Goal: Transaction & Acquisition: Purchase product/service

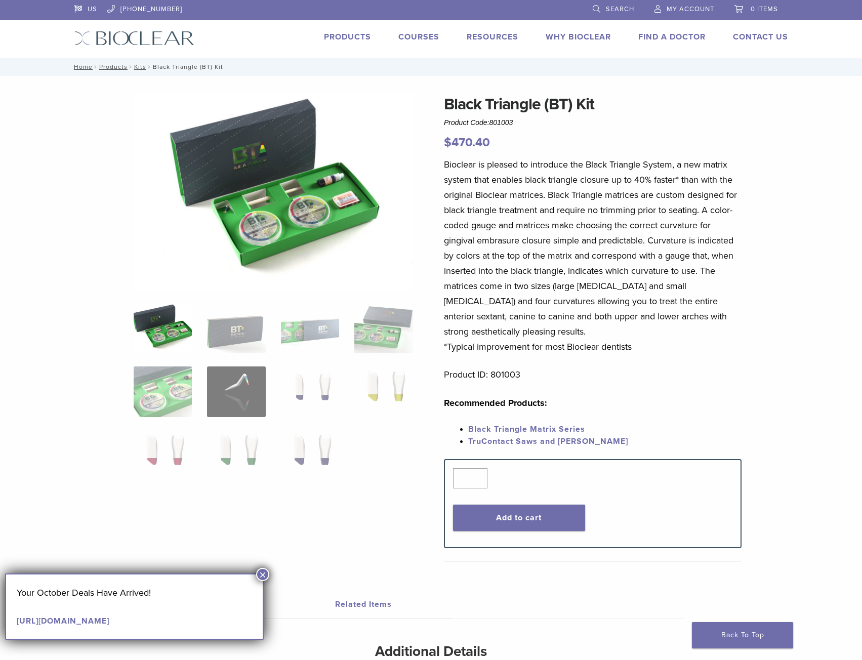
click at [359, 36] on div "US [PHONE_NUMBER] Search My Account 0 items Cart No products in the cart. Back …" at bounding box center [431, 29] width 729 height 58
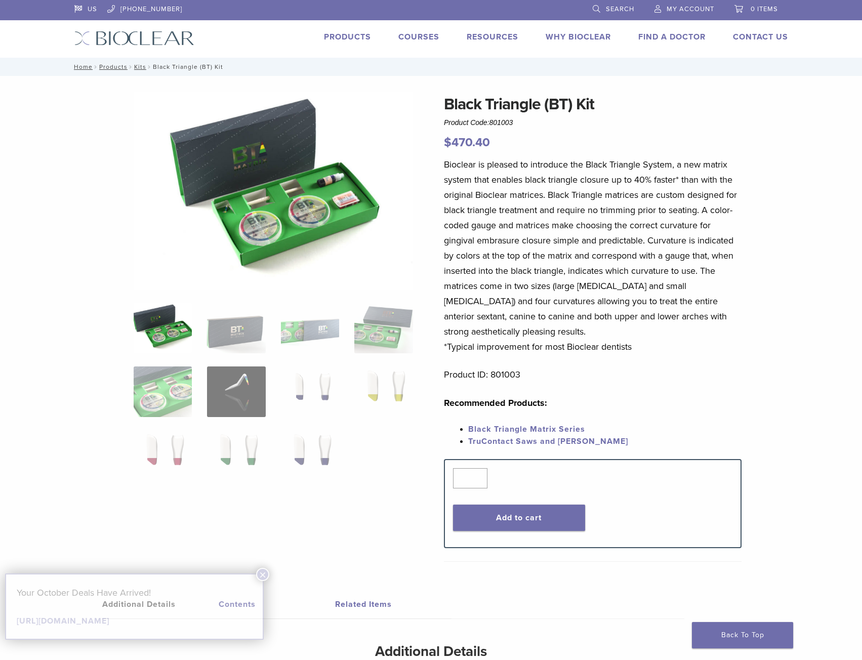
click at [359, 36] on link "Products" at bounding box center [347, 37] width 47 height 10
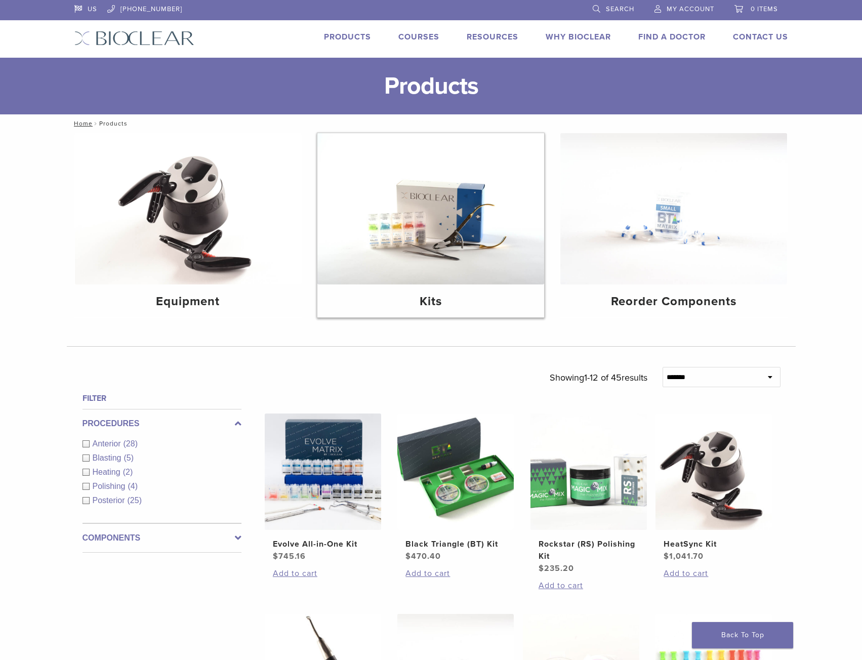
click at [465, 296] on h4 "Kits" at bounding box center [430, 302] width 211 height 18
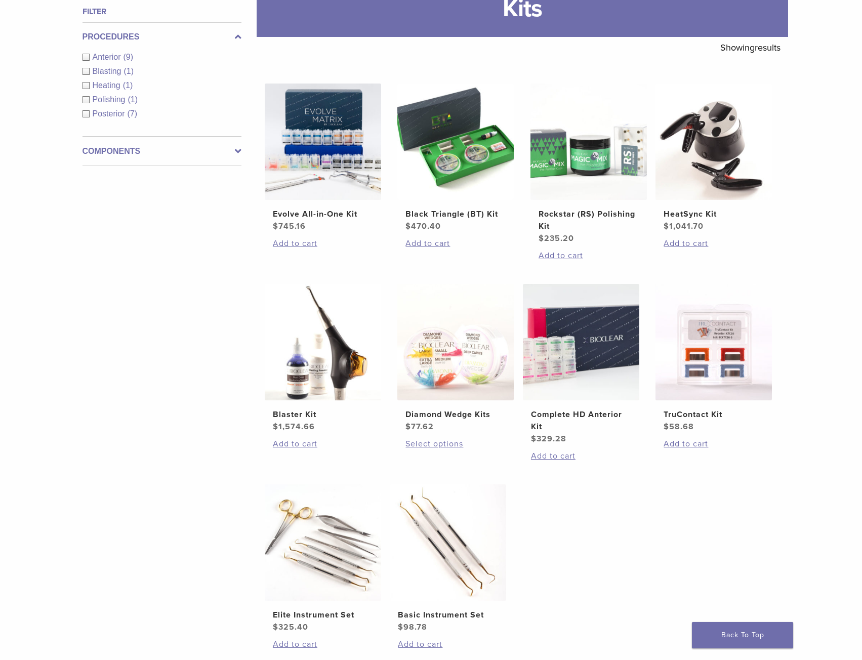
scroll to position [152, 0]
click at [321, 223] on span "$ 745.16" at bounding box center [323, 227] width 100 height 12
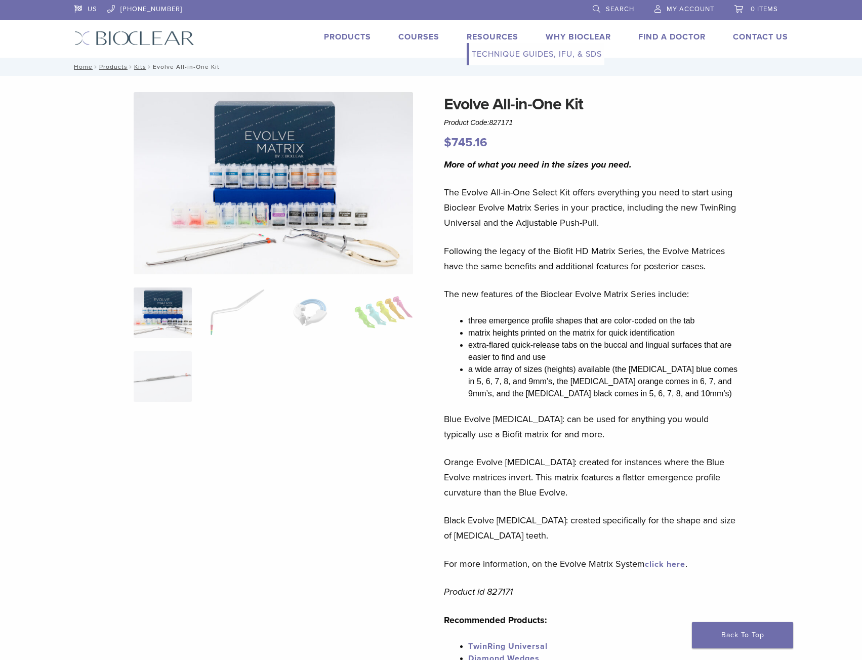
click at [493, 35] on link "Resources" at bounding box center [493, 37] width 52 height 10
click at [486, 52] on link "Technique Guides, IFU, & SDS" at bounding box center [536, 54] width 135 height 22
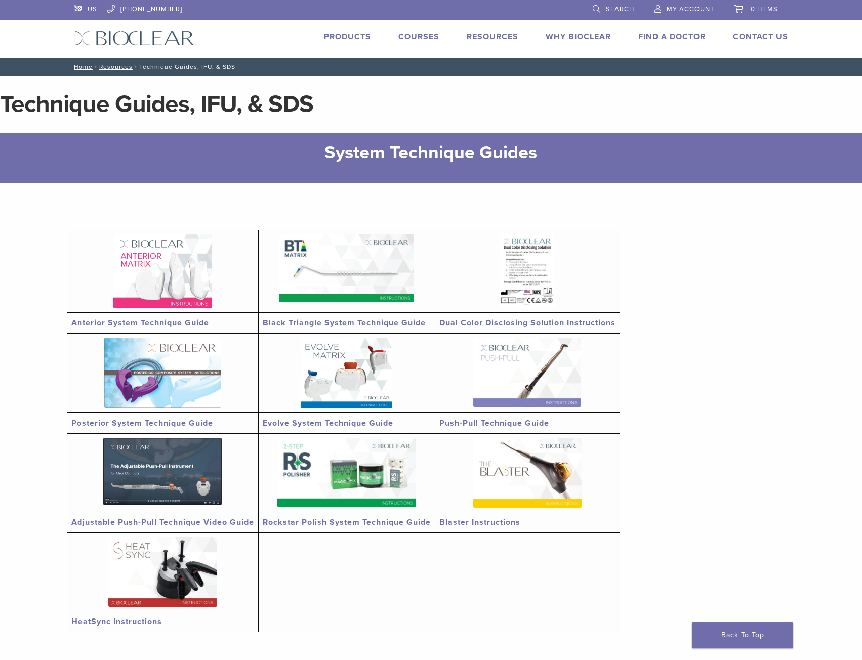
click at [188, 326] on link "Anterior System Technique Guide" at bounding box center [140, 323] width 138 height 10
click at [354, 33] on link "Products" at bounding box center [347, 37] width 47 height 10
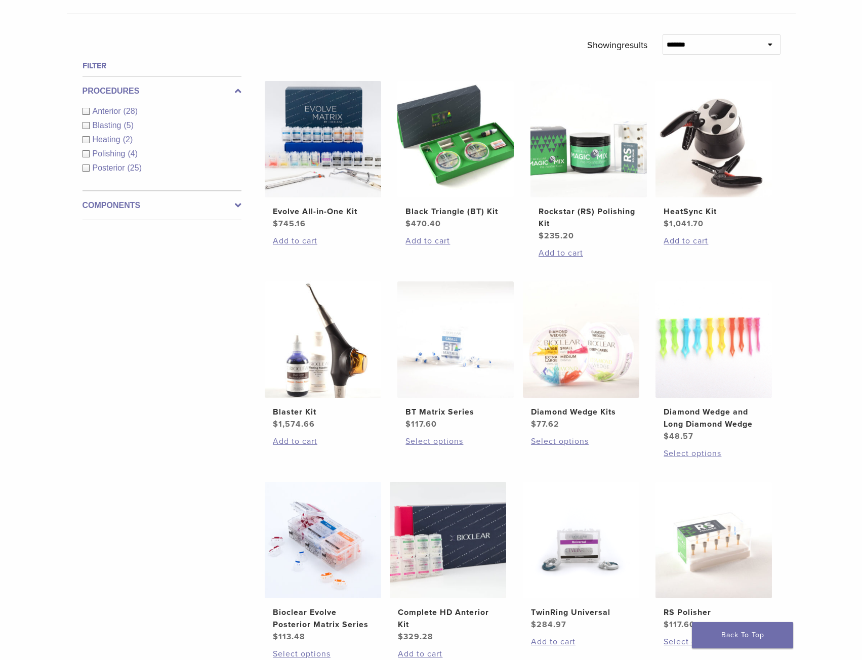
scroll to position [506, 0]
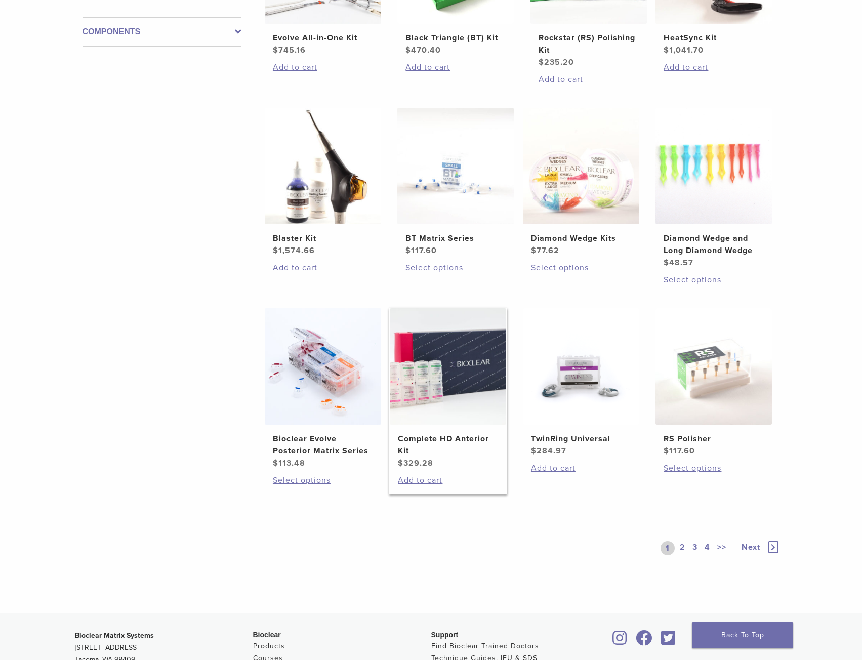
click at [465, 436] on h2 "Complete HD Anterior Kit" at bounding box center [448, 445] width 100 height 24
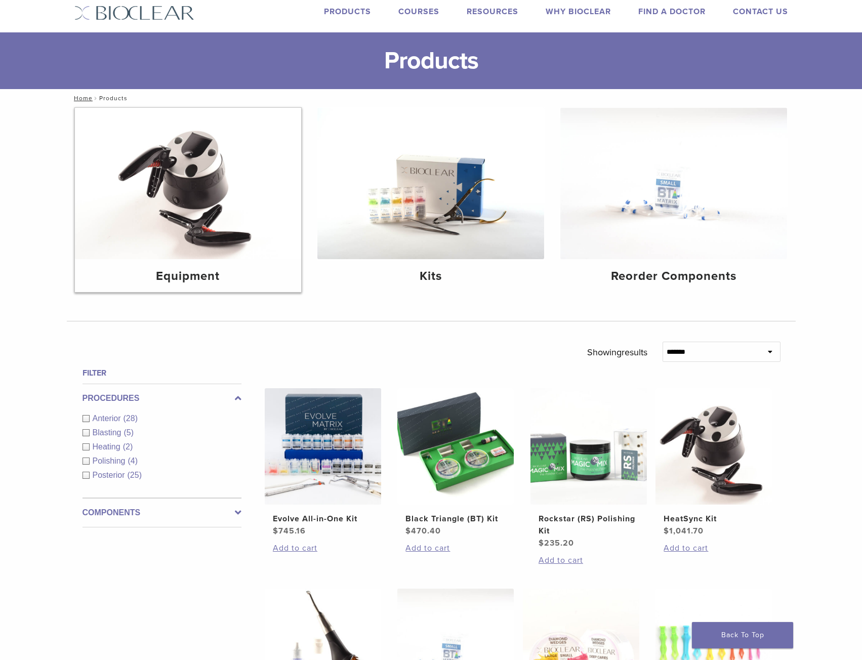
scroll to position [0, 0]
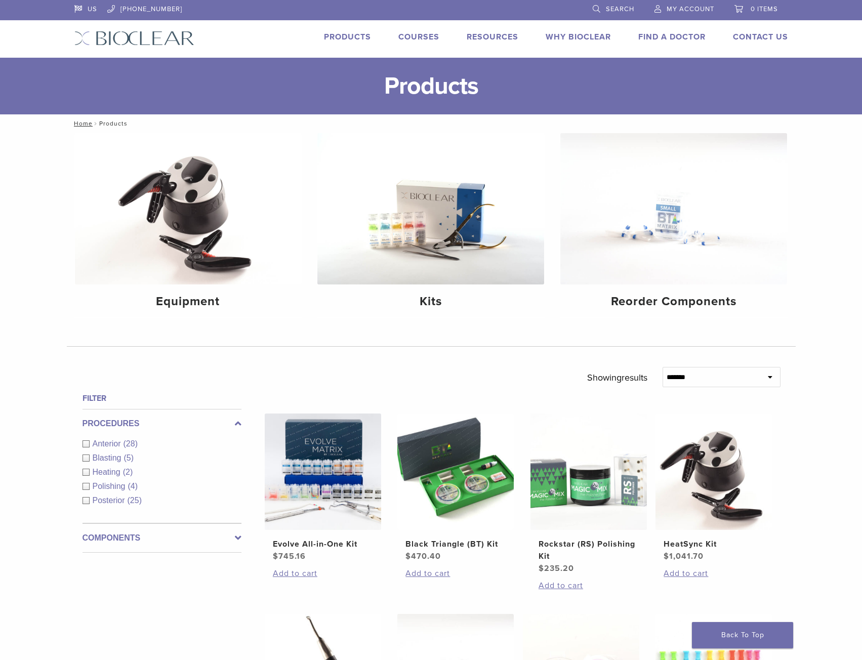
click at [429, 37] on link "Courses" at bounding box center [418, 37] width 41 height 10
click at [451, 293] on h4 "Kits" at bounding box center [430, 302] width 211 height 18
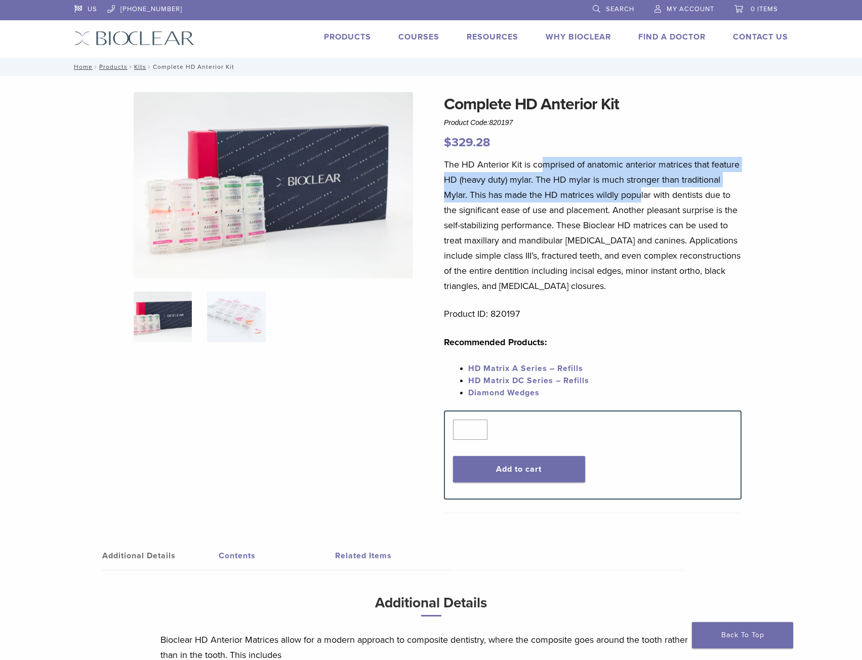
drag, startPoint x: 541, startPoint y: 155, endPoint x: 641, endPoint y: 191, distance: 105.3
click at [641, 191] on div "Complete HD Anterior Kit Product Code: 820197 $ 329.28 The HD Anterior Kit is c…" at bounding box center [593, 306] width 298 height 428
click at [242, 310] on img at bounding box center [236, 316] width 58 height 51
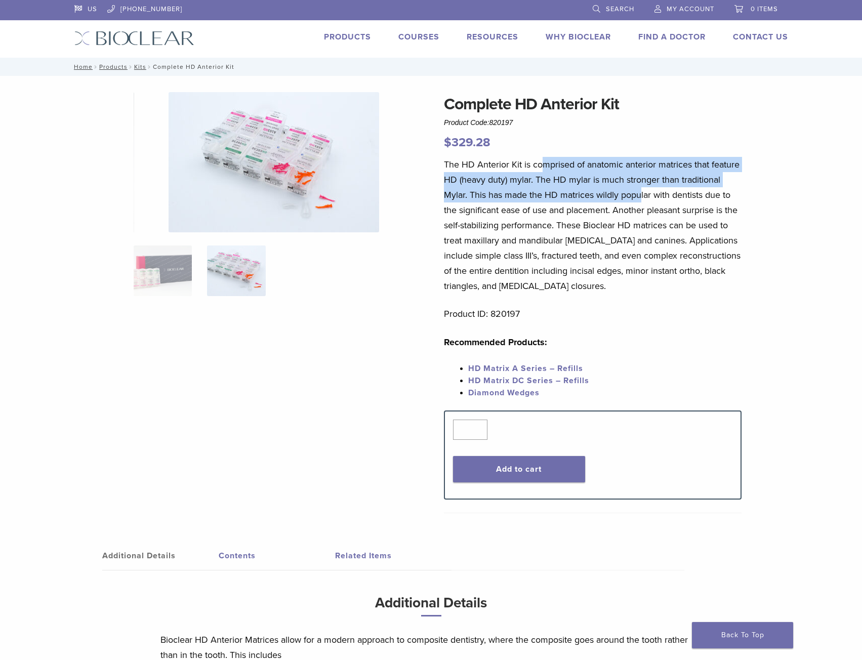
click at [292, 196] on img at bounding box center [274, 162] width 211 height 140
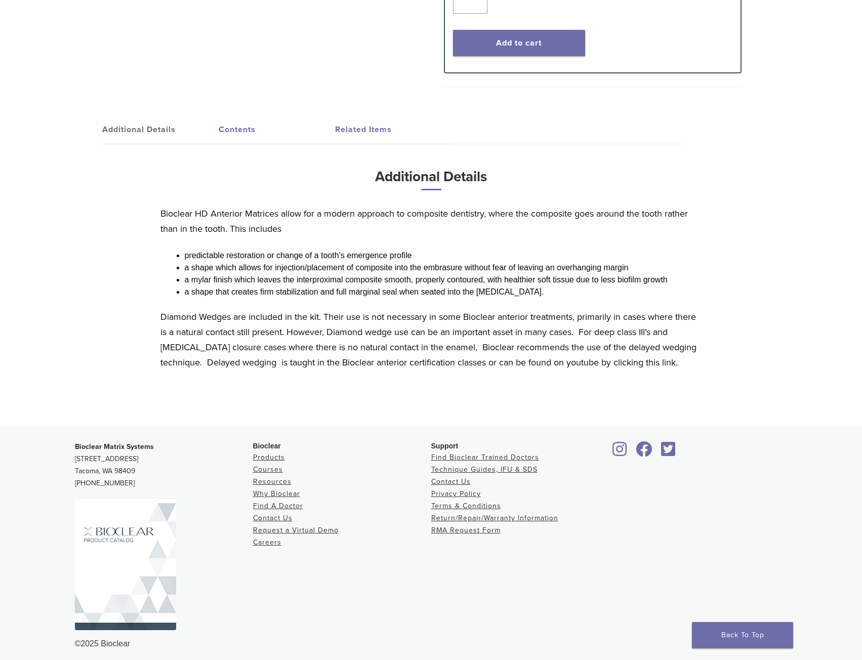
scroll to position [432, 0]
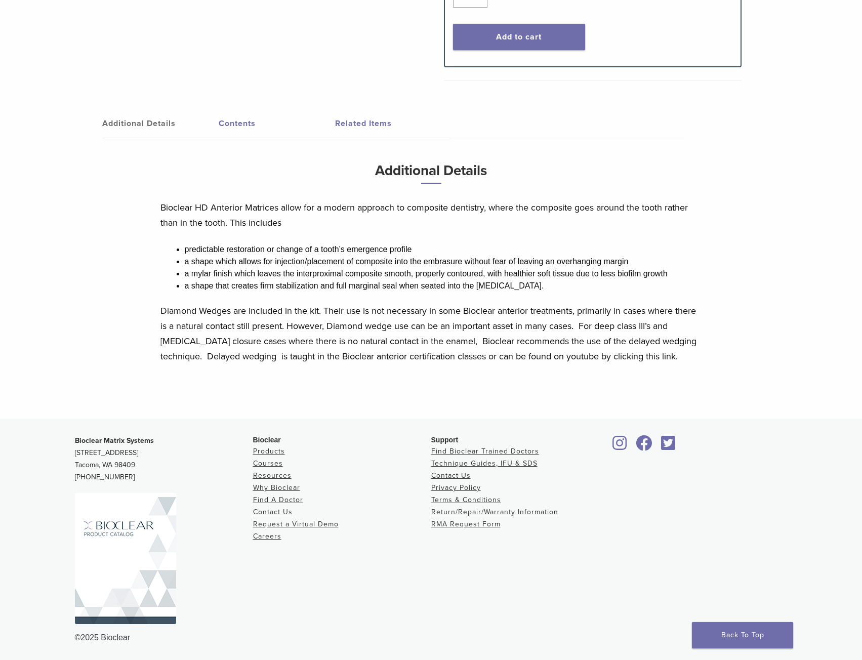
click at [137, 114] on link "Additional Details" at bounding box center [160, 123] width 116 height 28
click at [139, 121] on link "Additional Details" at bounding box center [160, 123] width 116 height 28
click at [242, 124] on link "Contents" at bounding box center [277, 123] width 116 height 28
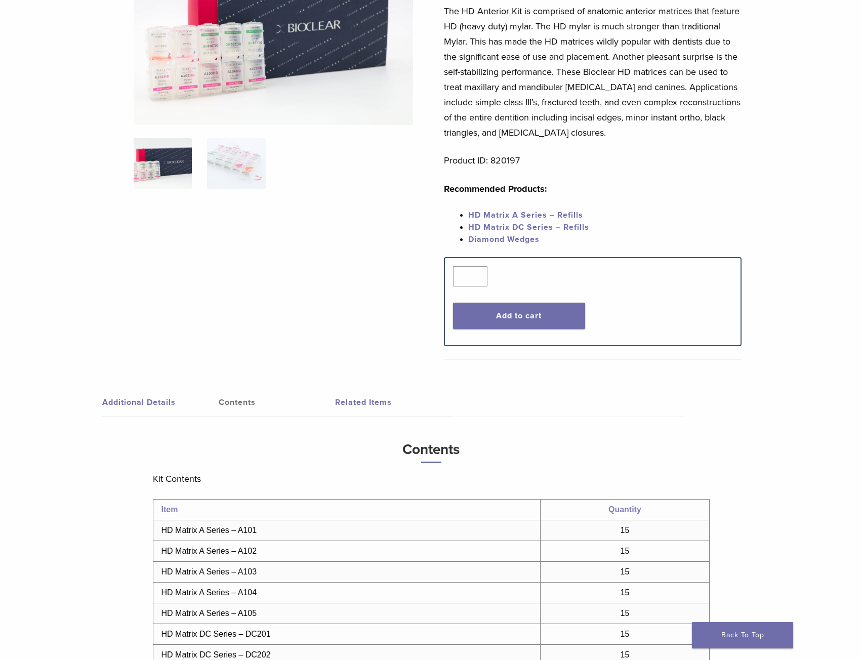
scroll to position [152, 0]
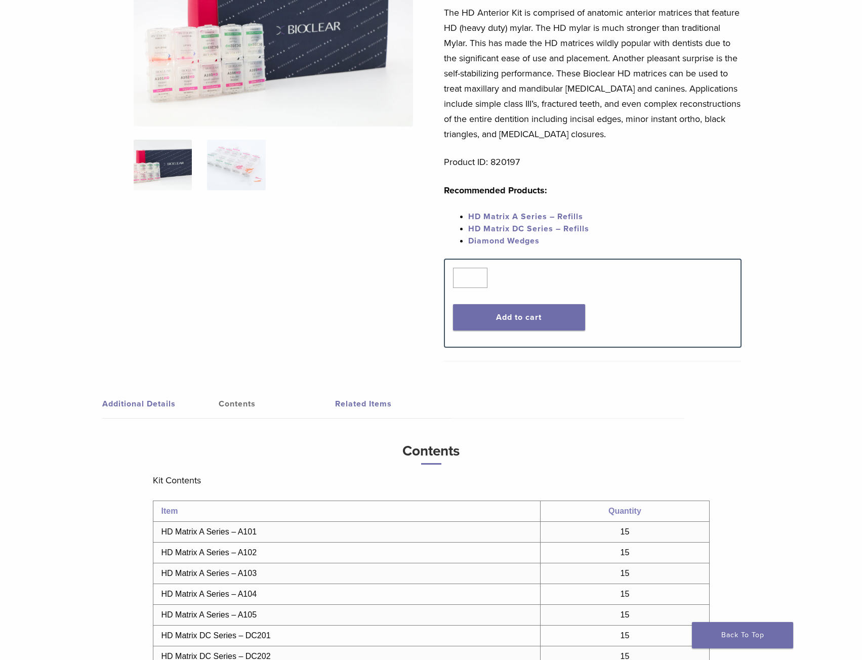
click at [164, 176] on img at bounding box center [163, 165] width 58 height 51
click at [223, 137] on div at bounding box center [273, 139] width 279 height 398
click at [227, 148] on img at bounding box center [236, 165] width 58 height 51
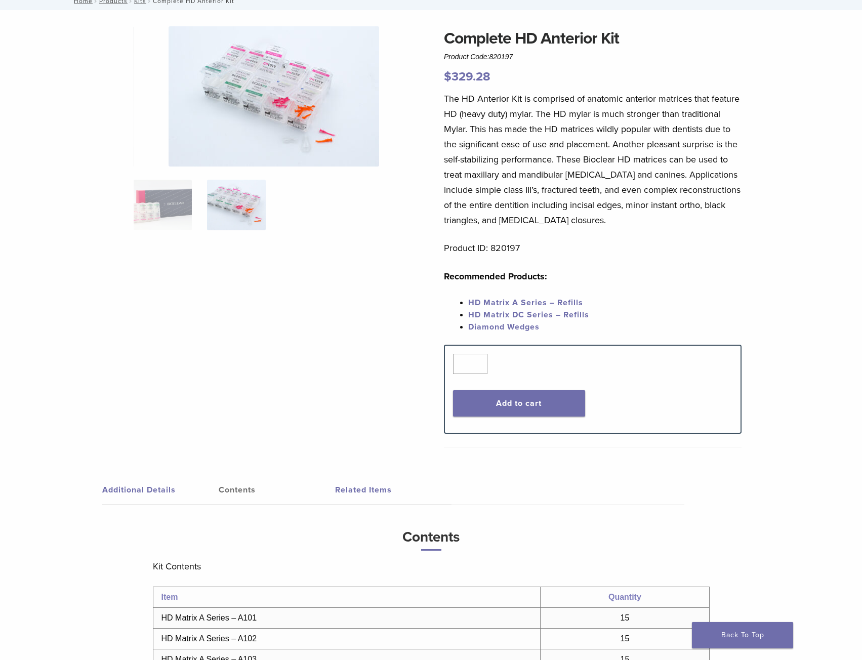
scroll to position [0, 0]
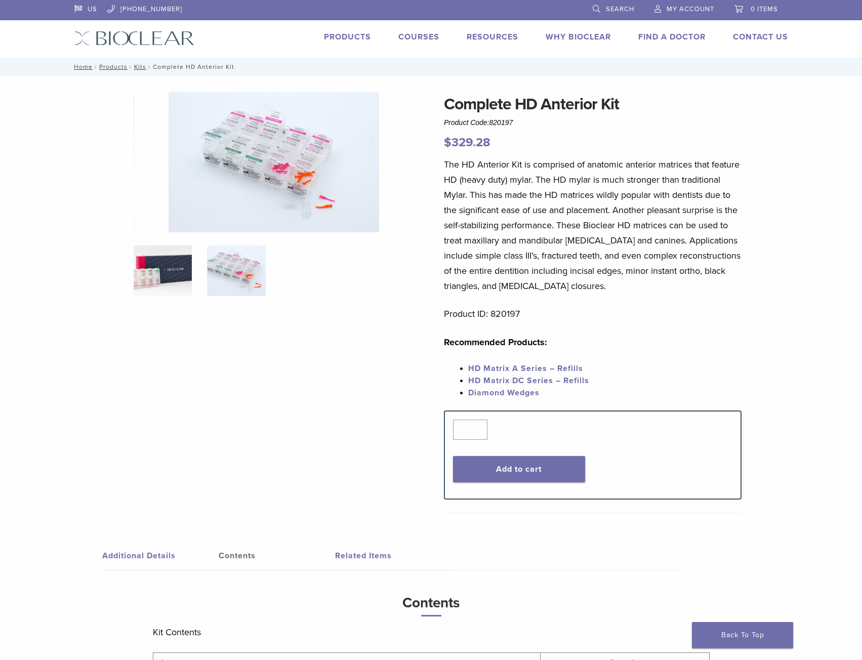
click at [166, 292] on img at bounding box center [163, 270] width 58 height 51
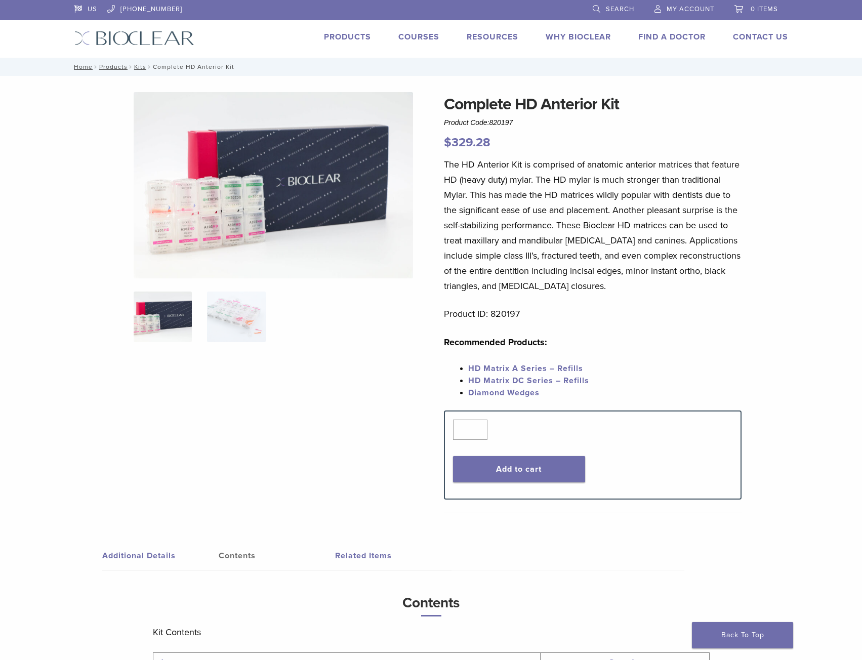
click at [414, 39] on link "Courses" at bounding box center [418, 37] width 41 height 10
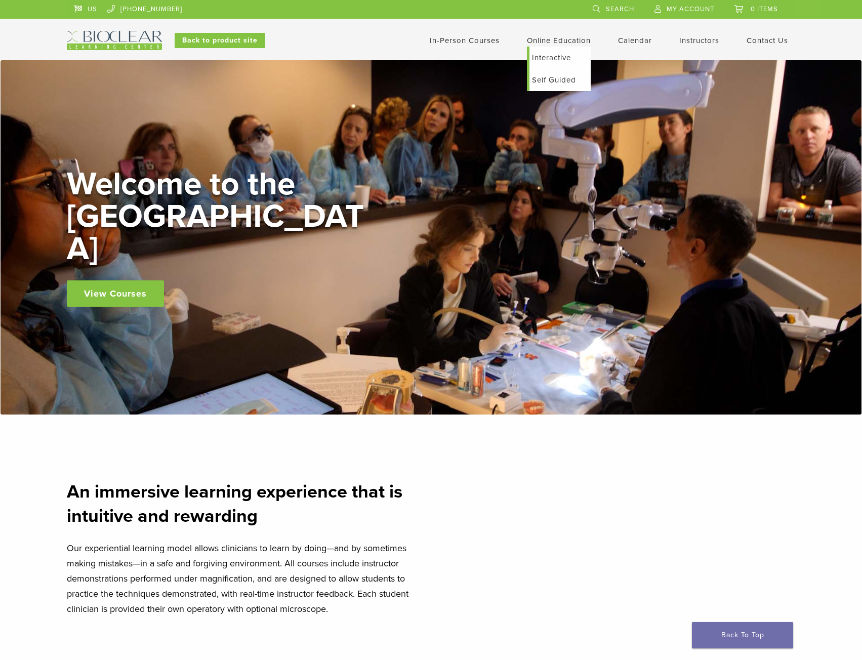
click at [546, 59] on link "Interactive" at bounding box center [559, 58] width 61 height 22
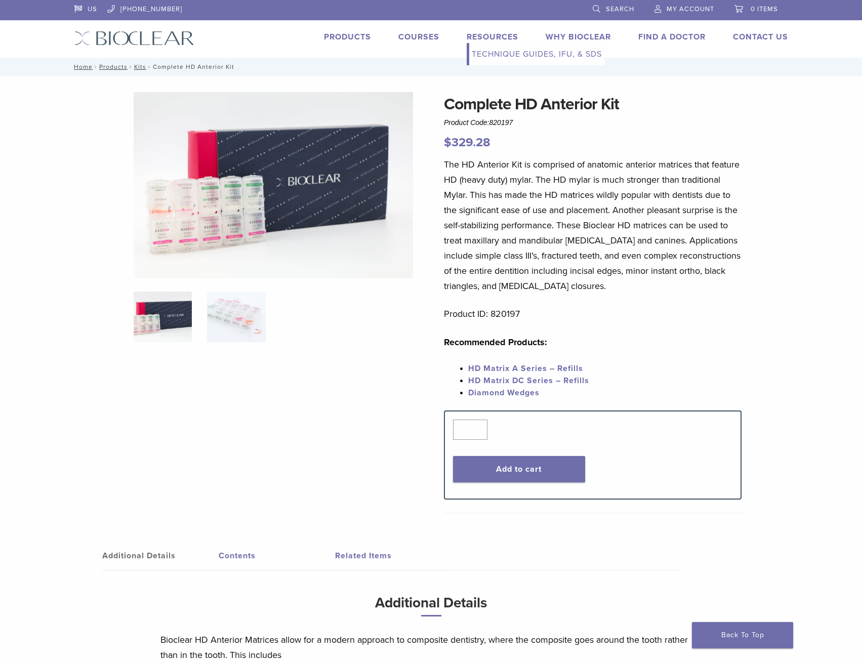
click at [510, 41] on link "Resources" at bounding box center [493, 37] width 52 height 10
click at [382, 563] on link "Related Items" at bounding box center [393, 555] width 116 height 28
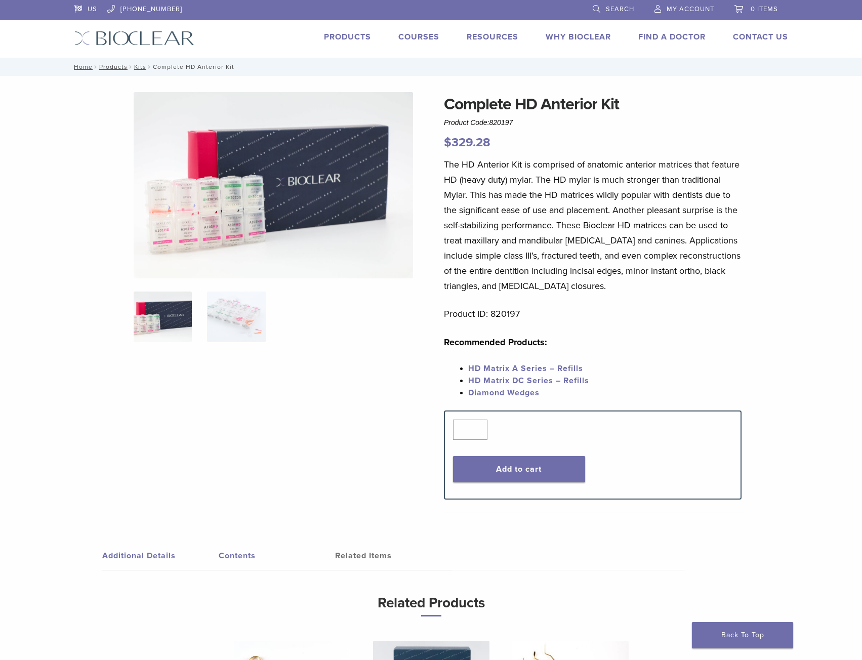
click at [237, 226] on img at bounding box center [273, 185] width 279 height 186
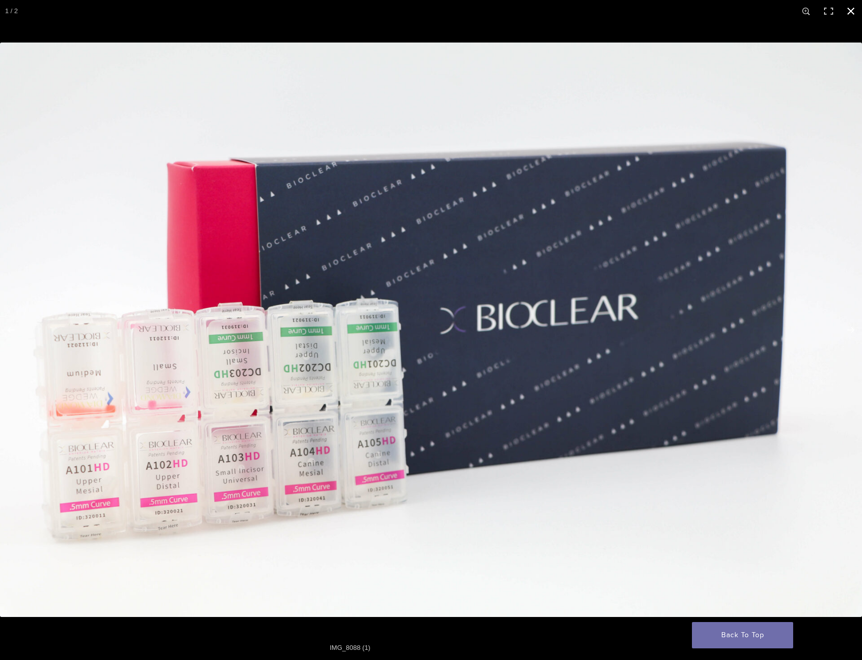
click at [846, 19] on button "Close (Esc)" at bounding box center [851, 11] width 22 height 22
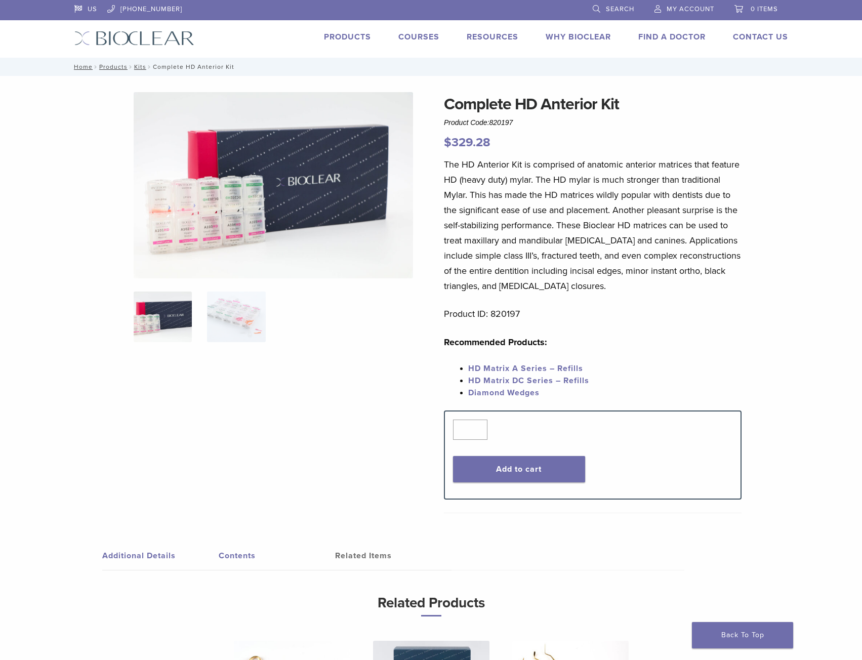
click at [159, 224] on img at bounding box center [273, 185] width 279 height 186
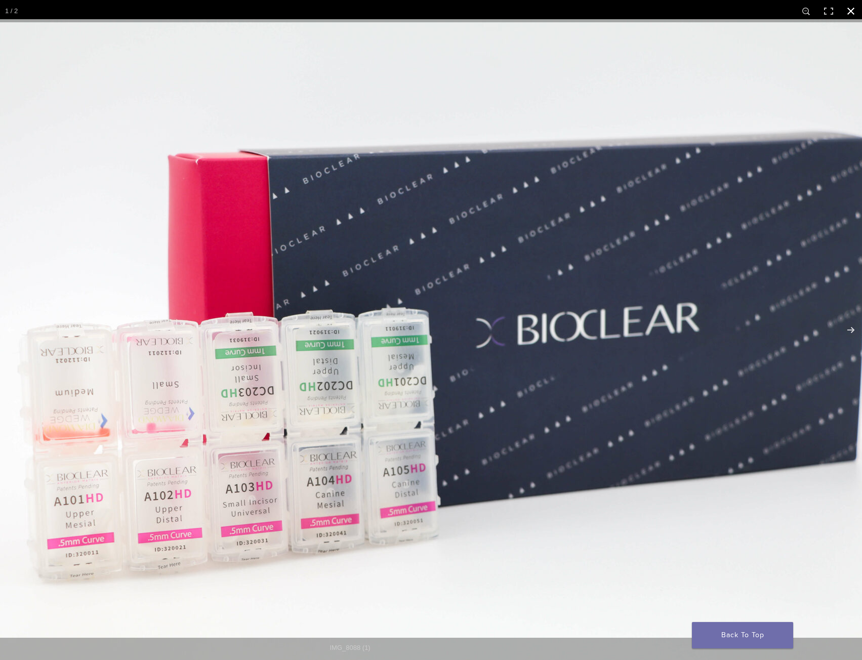
click at [850, 17] on button "Close (Esc)" at bounding box center [851, 11] width 22 height 22
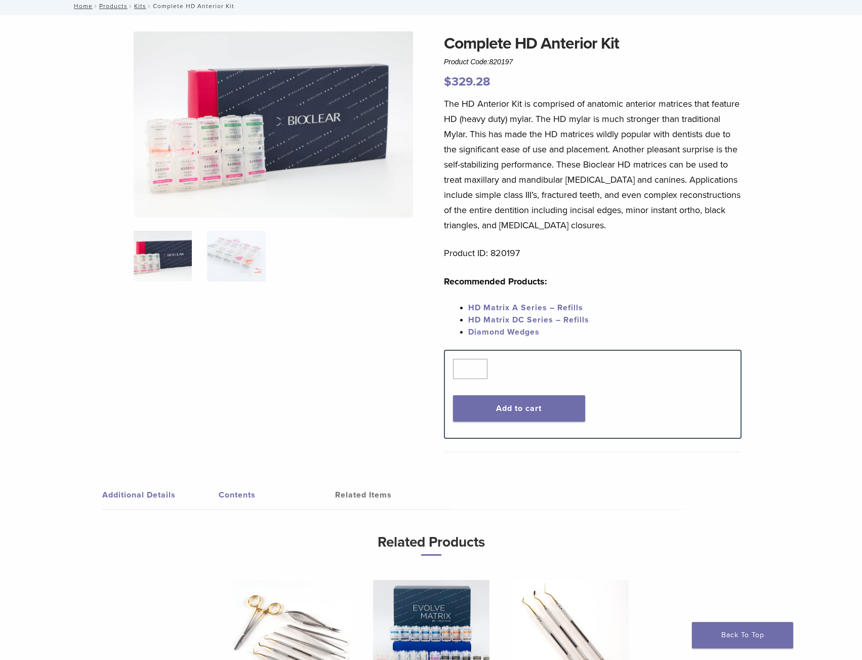
scroll to position [51, 0]
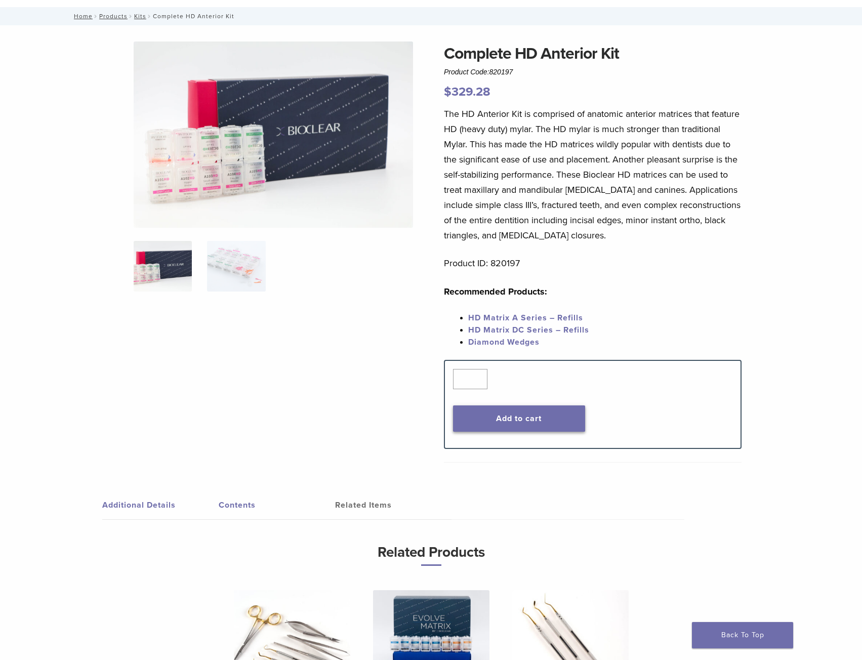
click at [567, 429] on button "Add to cart" at bounding box center [519, 418] width 132 height 26
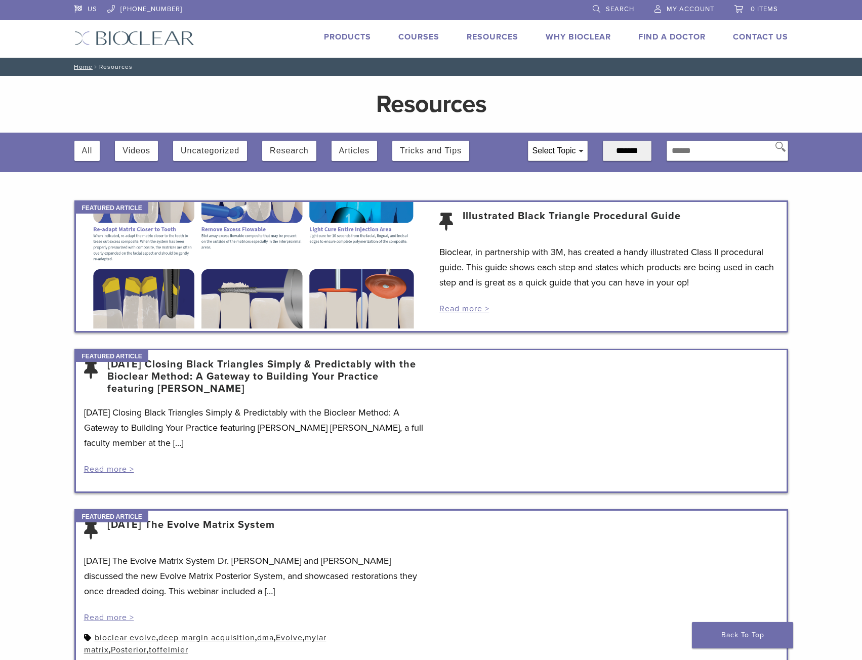
click at [325, 258] on div at bounding box center [253, 265] width 355 height 127
click at [482, 312] on link "Read more >" at bounding box center [464, 309] width 50 height 10
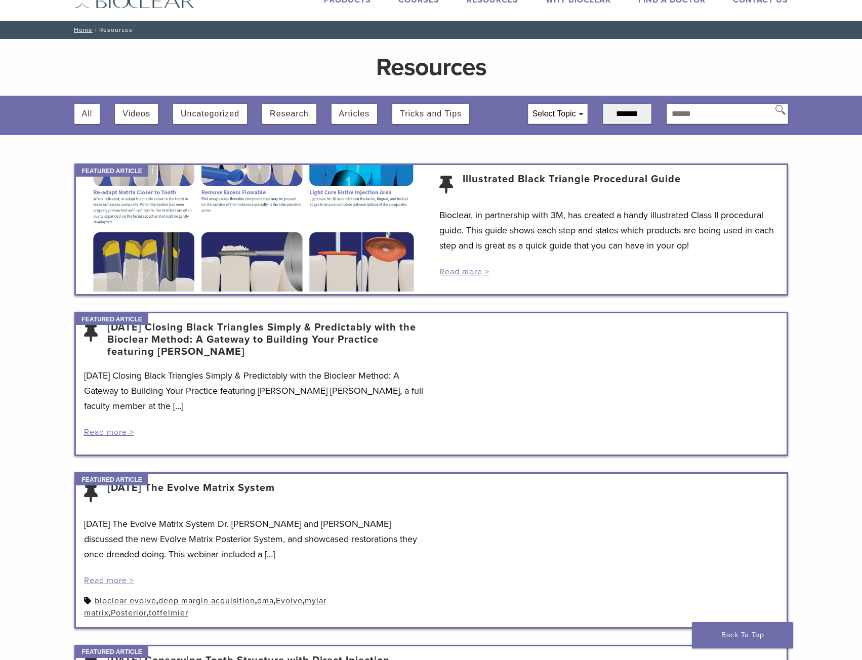
scroll to position [101, 0]
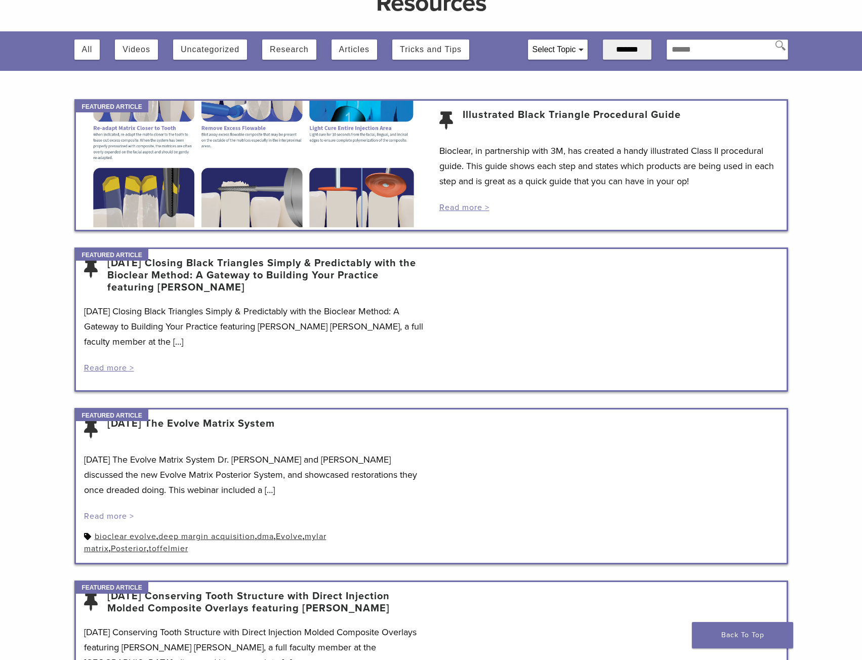
click at [118, 515] on link "Read more >" at bounding box center [109, 516] width 50 height 10
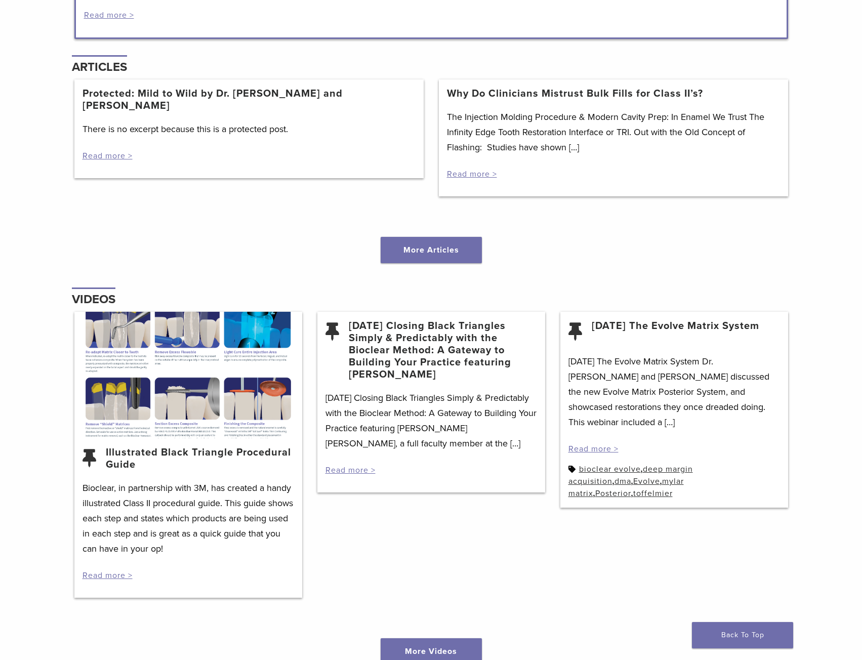
scroll to position [1265, 0]
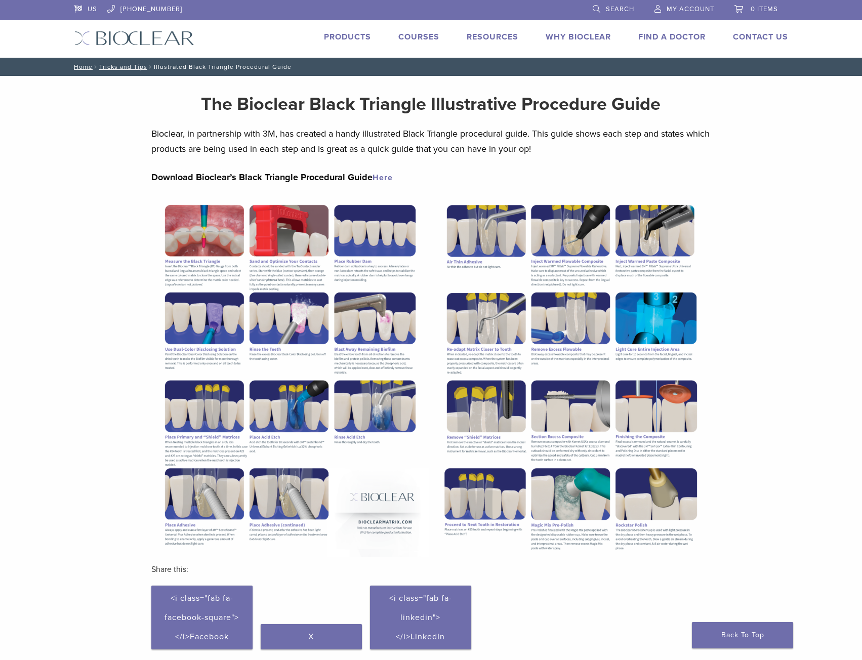
click at [290, 263] on img at bounding box center [290, 376] width 278 height 359
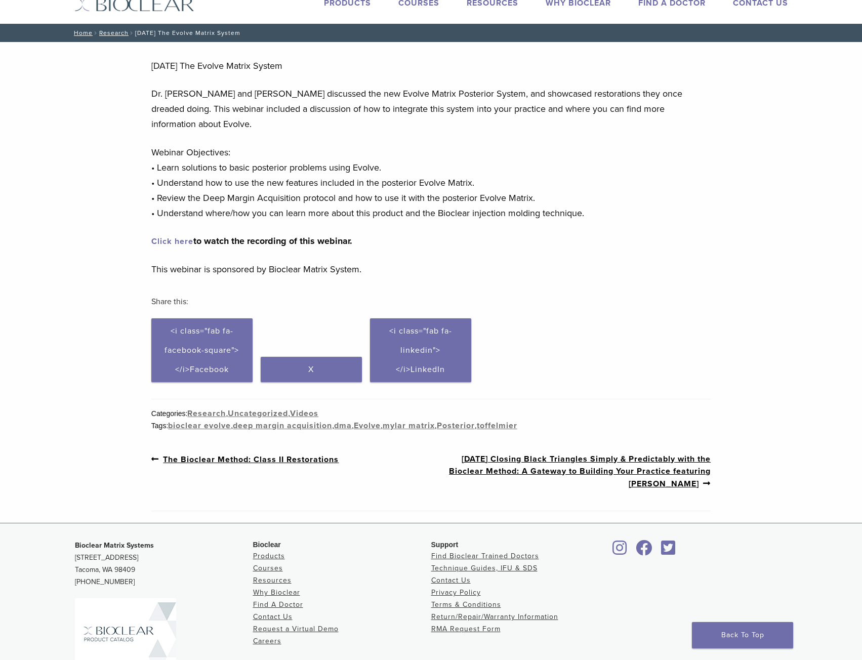
scroll to position [51, 0]
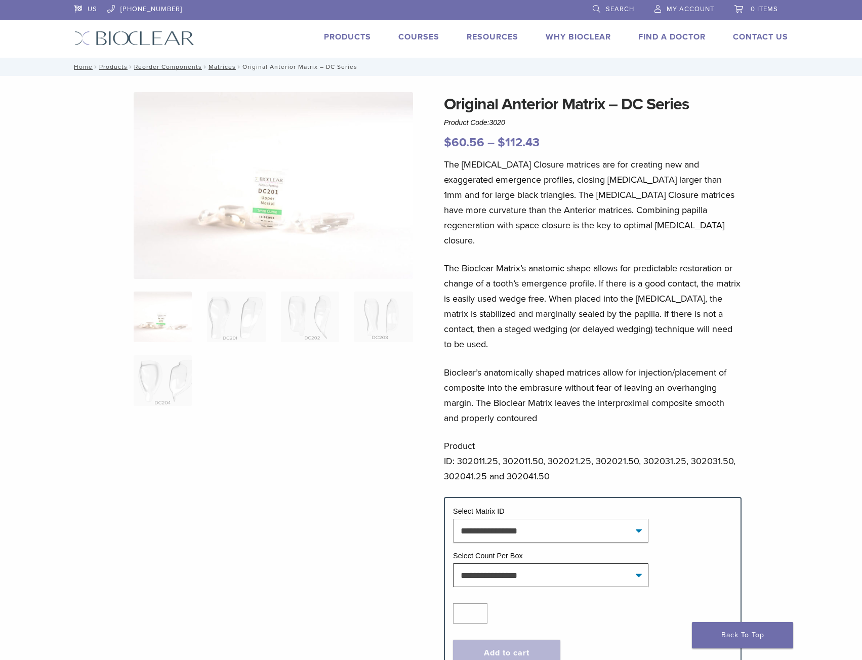
drag, startPoint x: 590, startPoint y: 528, endPoint x: 600, endPoint y: 522, distance: 11.4
click at [591, 527] on tr "**********" at bounding box center [592, 528] width 279 height 45
click at [600, 521] on select "**********" at bounding box center [550, 530] width 195 height 23
click at [453, 519] on select "**********" at bounding box center [550, 530] width 195 height 23
select select "*****"
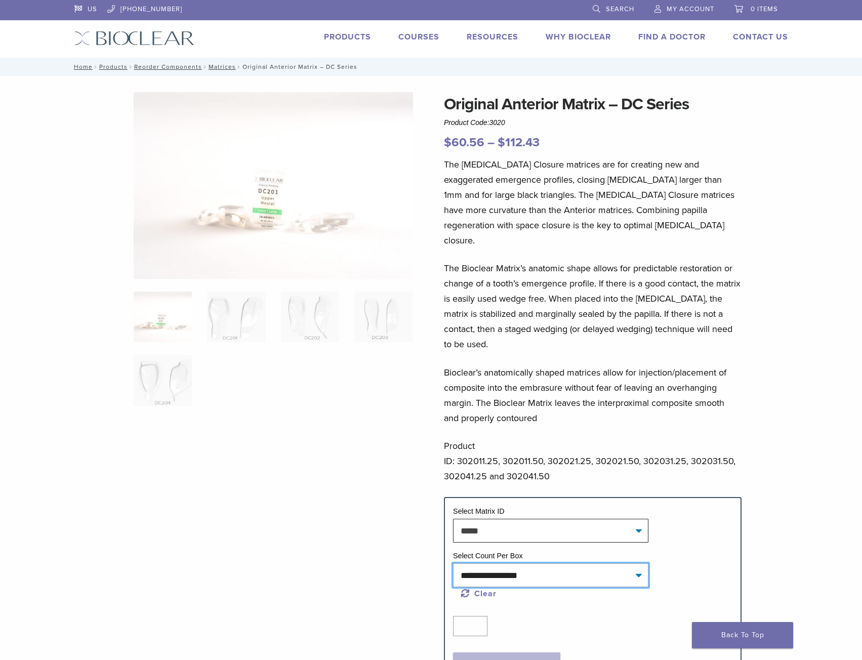
click at [536, 563] on select "**********" at bounding box center [550, 574] width 195 height 23
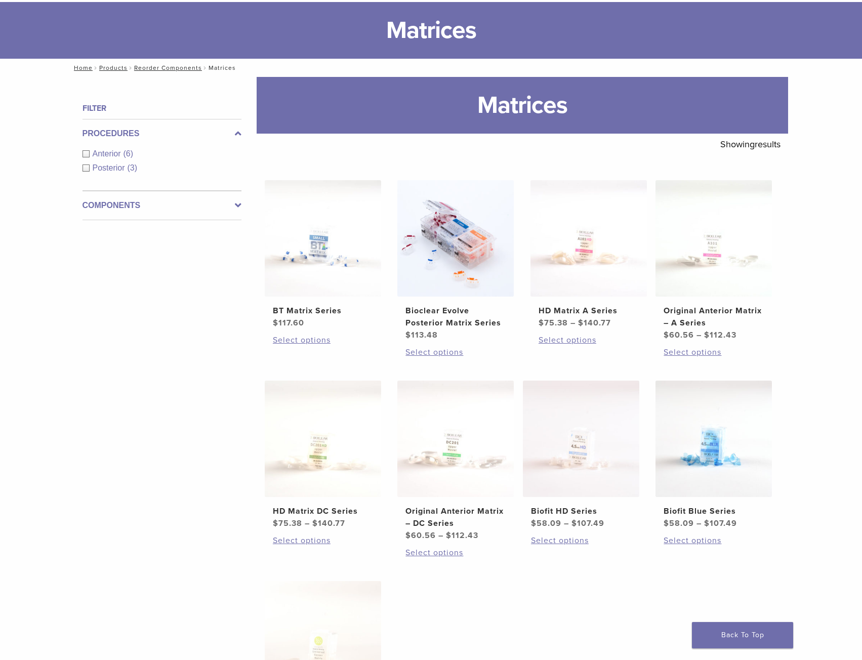
scroll to position [51, 0]
